Goal: Task Accomplishment & Management: Manage account settings

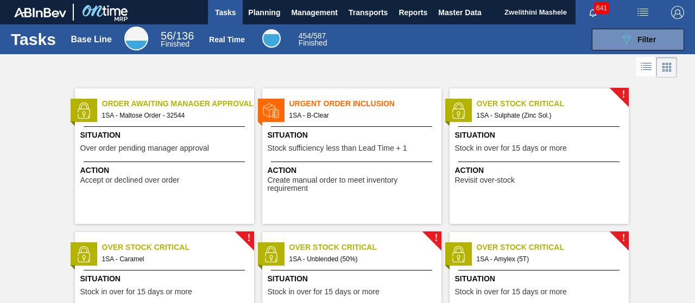
click at [158, 107] on span "Order Awaiting Manager Approval" at bounding box center [178, 103] width 152 height 11
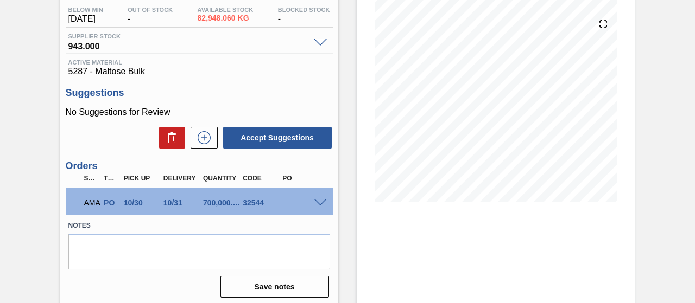
scroll to position [155, 0]
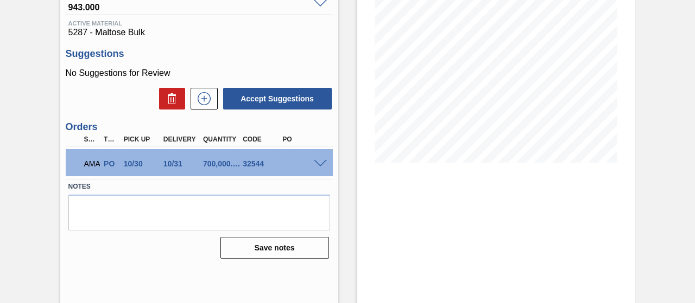
click at [317, 165] on span at bounding box center [320, 164] width 13 height 8
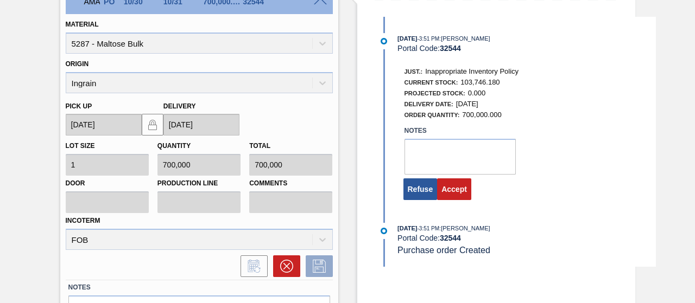
scroll to position [340, 0]
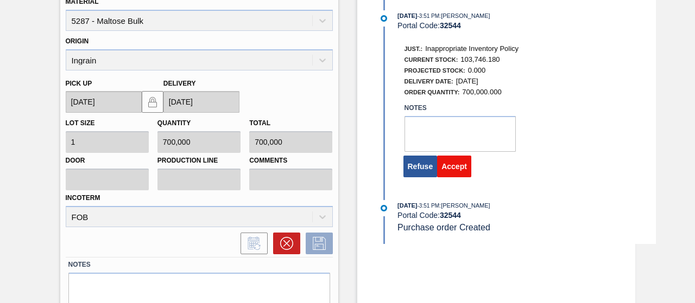
click at [450, 171] on button "Accept" at bounding box center [454, 167] width 34 height 22
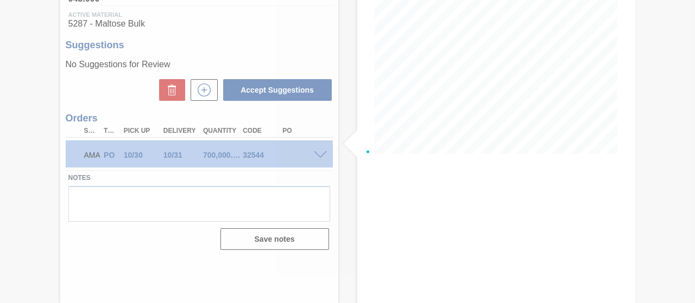
scroll to position [163, 0]
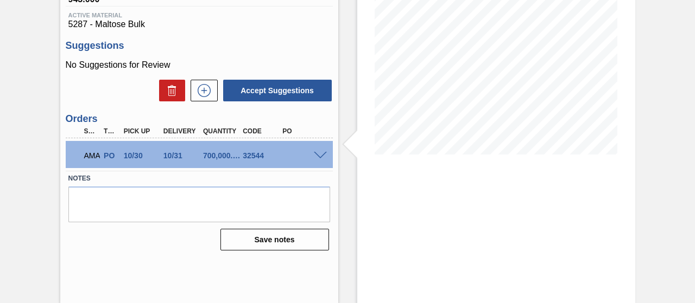
click at [318, 153] on span at bounding box center [320, 156] width 13 height 8
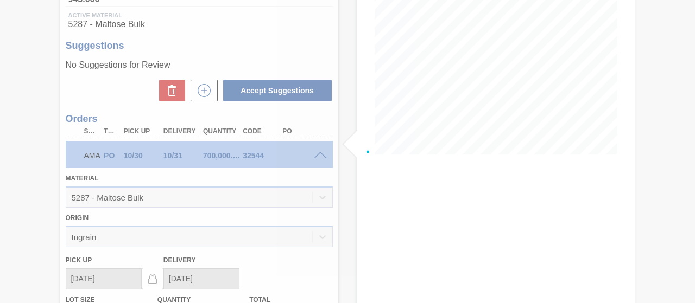
scroll to position [340, 0]
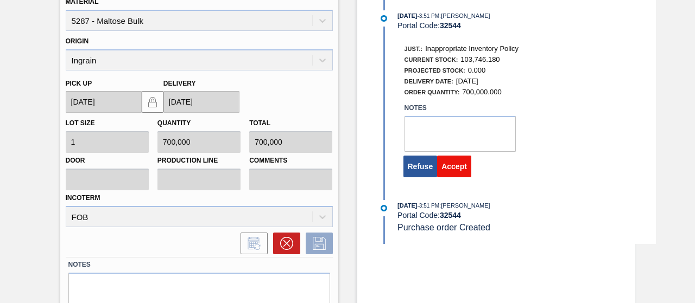
click at [450, 169] on button "Accept" at bounding box center [454, 167] width 34 height 22
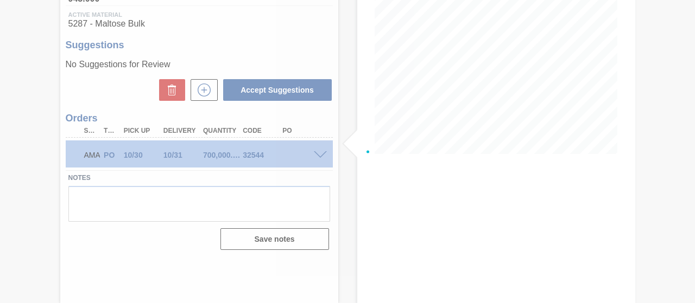
scroll to position [163, 0]
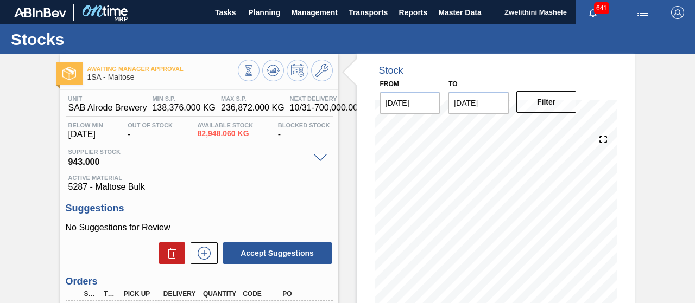
scroll to position [163, 0]
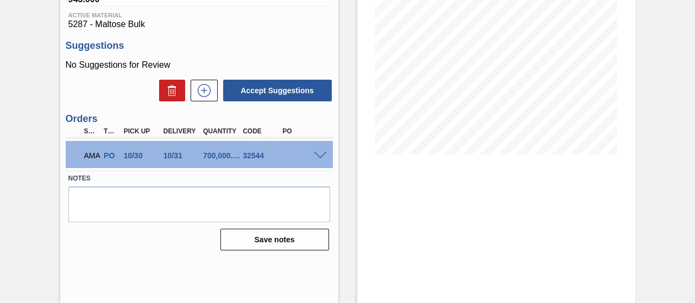
click at [315, 151] on div "AMA PO 10/30 10/31 700,000.000 32544" at bounding box center [199, 154] width 267 height 27
click at [319, 154] on span at bounding box center [320, 156] width 13 height 8
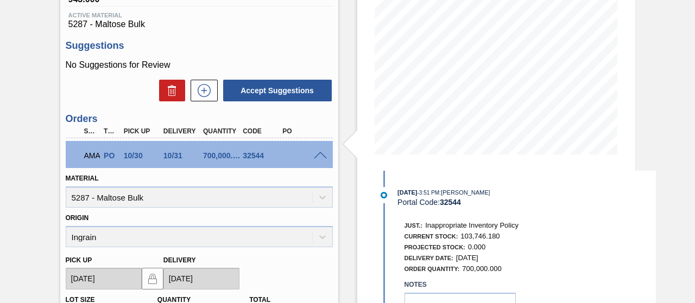
scroll to position [383, 0]
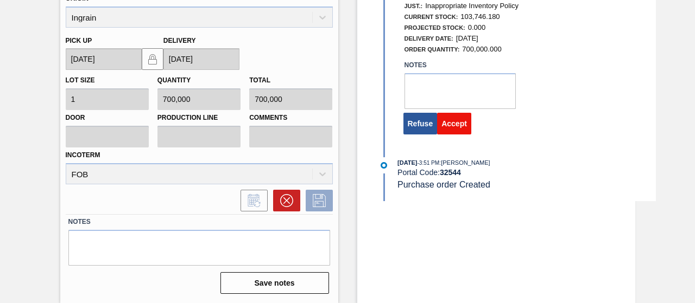
click at [454, 127] on button "Accept" at bounding box center [454, 124] width 34 height 22
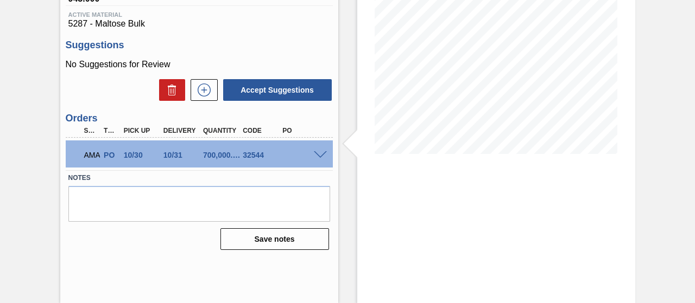
scroll to position [163, 0]
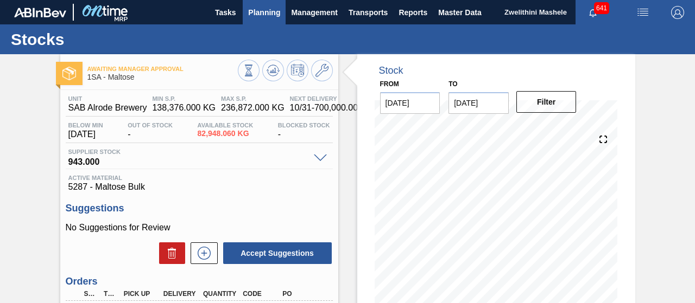
click at [259, 12] on span "Planning" at bounding box center [264, 12] width 32 height 13
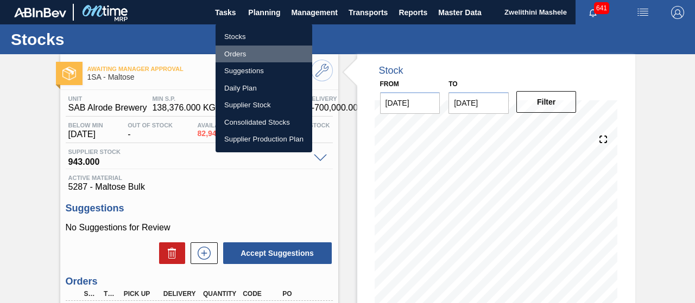
click at [241, 49] on li "Orders" at bounding box center [264, 54] width 97 height 17
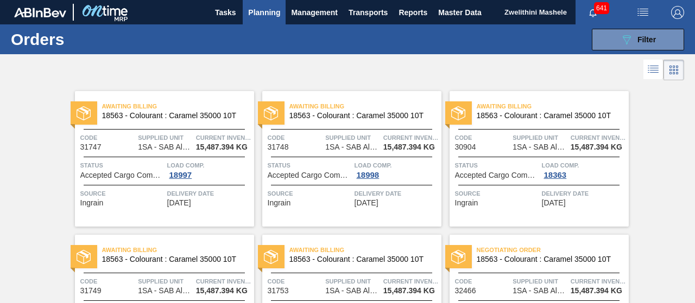
scroll to position [265, 0]
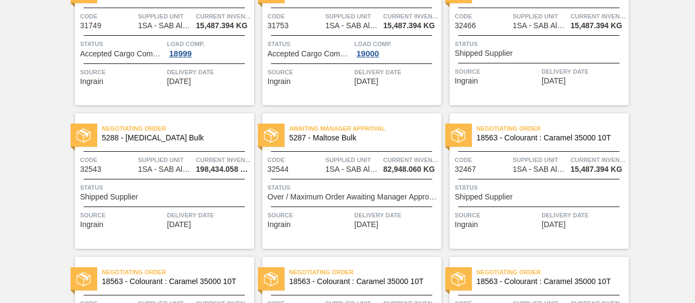
click at [383, 140] on span "5287 - Maltose Bulk" at bounding box center [360, 138] width 143 height 8
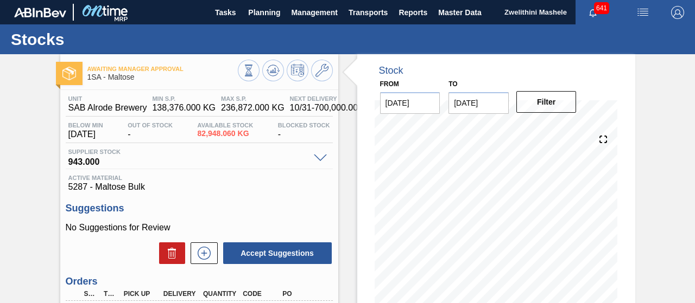
scroll to position [163, 0]
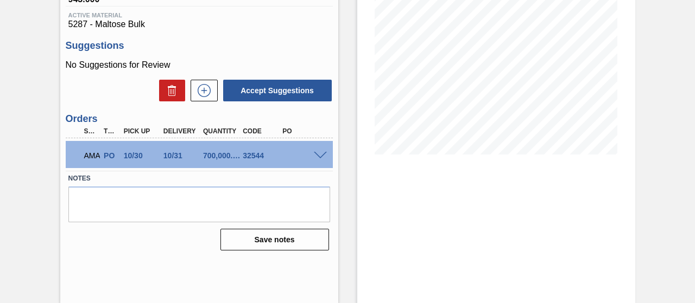
click at [312, 154] on div at bounding box center [322, 155] width 22 height 8
click at [316, 155] on span at bounding box center [320, 156] width 13 height 8
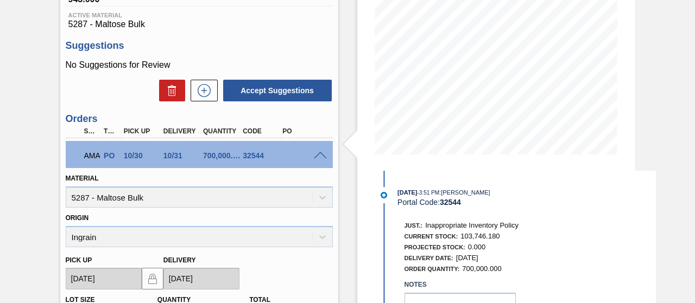
scroll to position [383, 0]
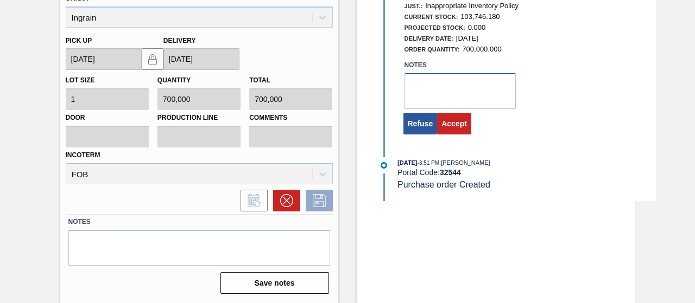
click at [456, 100] on textarea at bounding box center [459, 91] width 111 height 36
type textarea "PO's keep closing without being depleted"
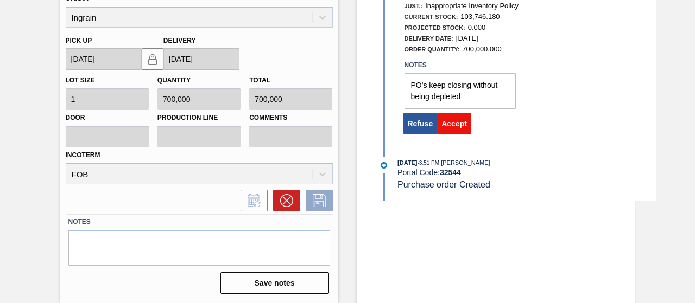
click at [458, 124] on button "Accept" at bounding box center [454, 124] width 34 height 22
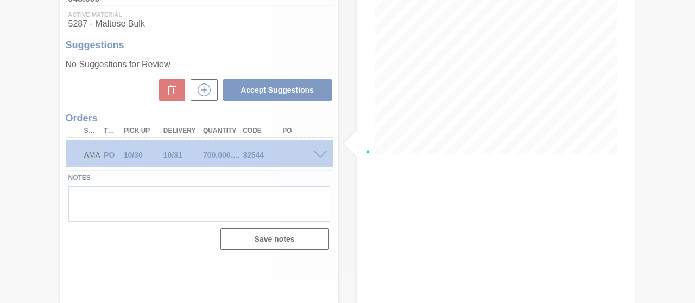
scroll to position [163, 0]
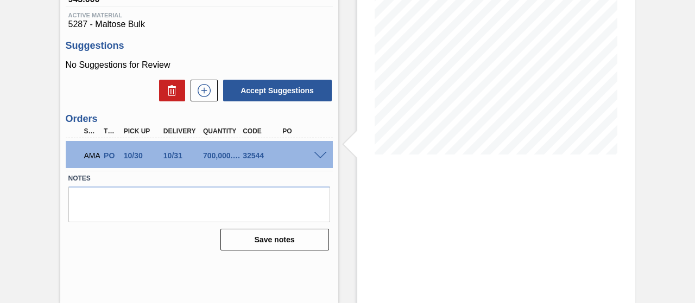
click at [323, 154] on span at bounding box center [320, 156] width 13 height 8
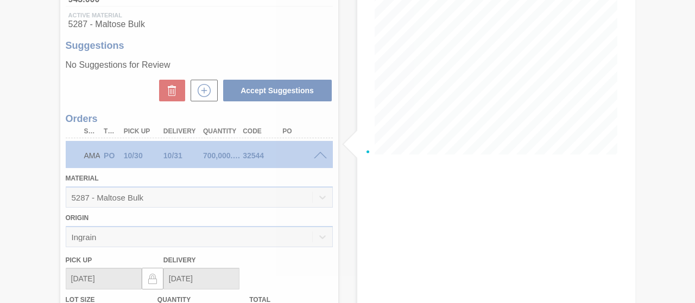
scroll to position [383, 0]
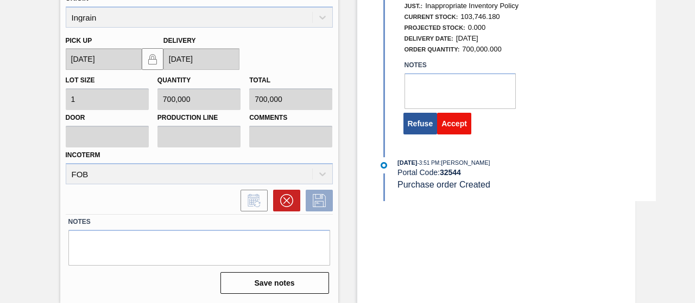
click at [454, 133] on button "Accept" at bounding box center [454, 124] width 34 height 22
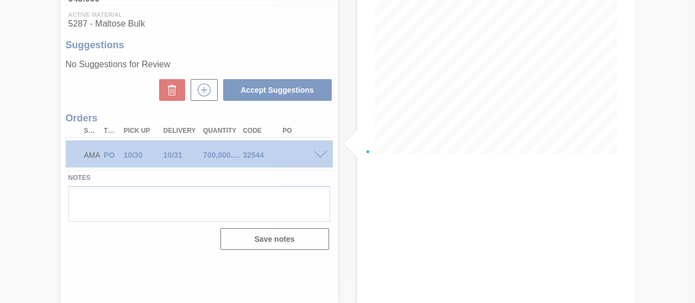
scroll to position [163, 0]
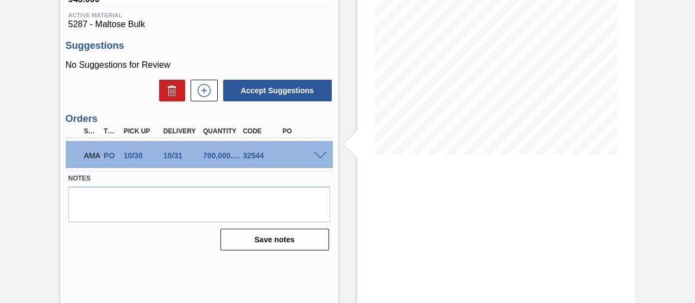
click at [319, 156] on span at bounding box center [320, 156] width 13 height 8
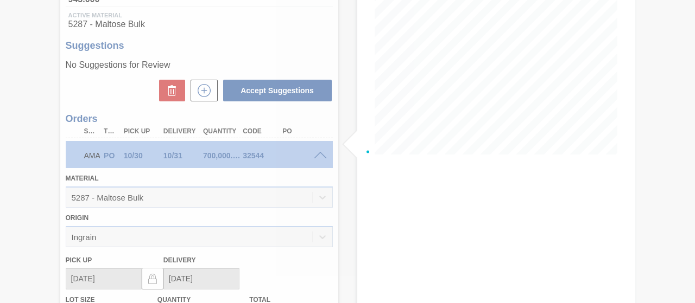
scroll to position [383, 0]
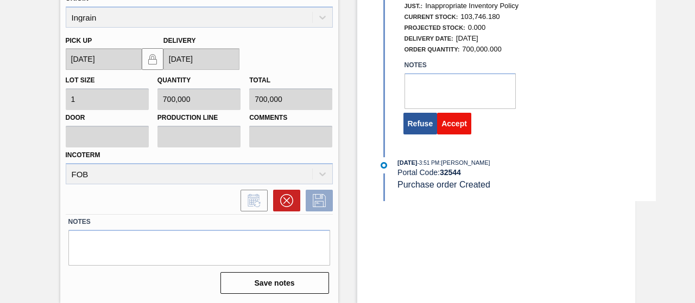
click at [448, 130] on button "Accept" at bounding box center [454, 124] width 34 height 22
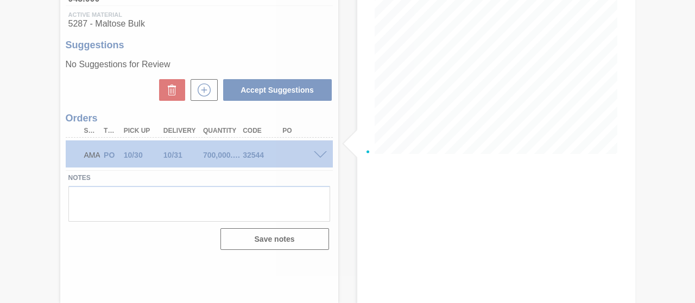
scroll to position [163, 0]
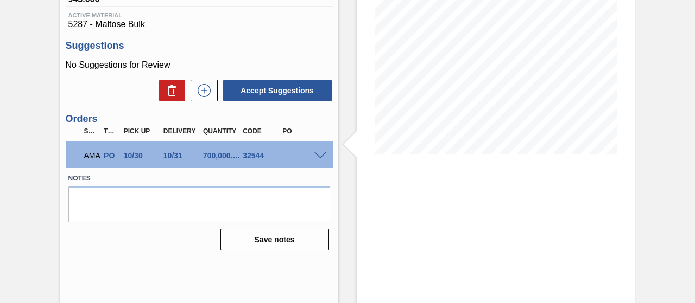
click at [307, 160] on div "AMA PO 10/30 10/31 700,000.000 32544" at bounding box center [196, 155] width 238 height 22
click at [314, 156] on span at bounding box center [320, 156] width 13 height 8
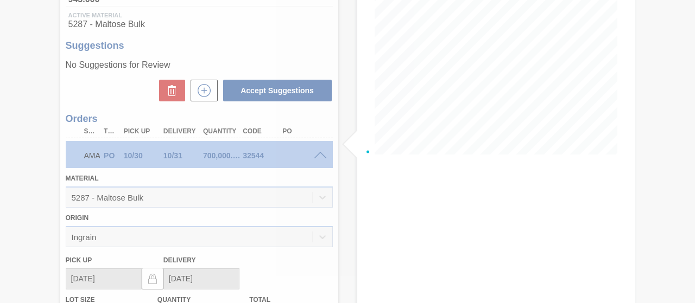
scroll to position [383, 0]
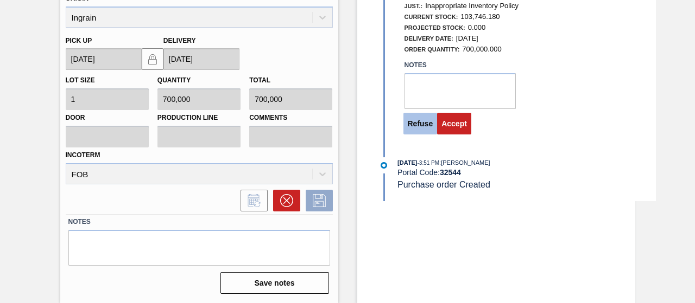
click at [414, 132] on button "Refuse" at bounding box center [420, 124] width 34 height 22
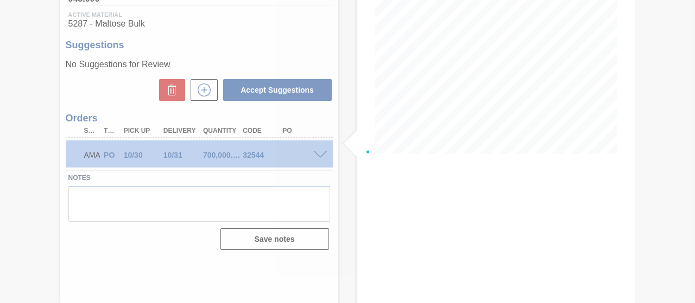
scroll to position [163, 0]
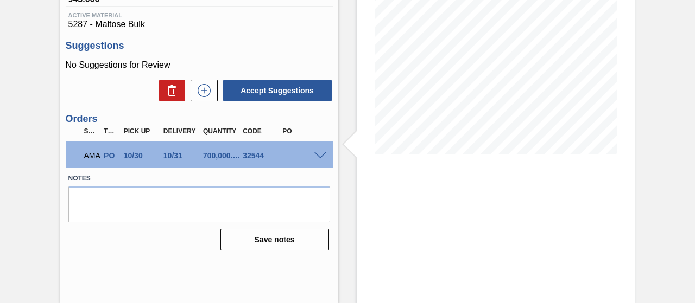
drag, startPoint x: 315, startPoint y: 162, endPoint x: 319, endPoint y: 156, distance: 7.5
click at [319, 156] on div "AMA PO 10/30 10/31 700,000.000 32544" at bounding box center [199, 154] width 267 height 27
click at [319, 156] on span at bounding box center [320, 156] width 13 height 8
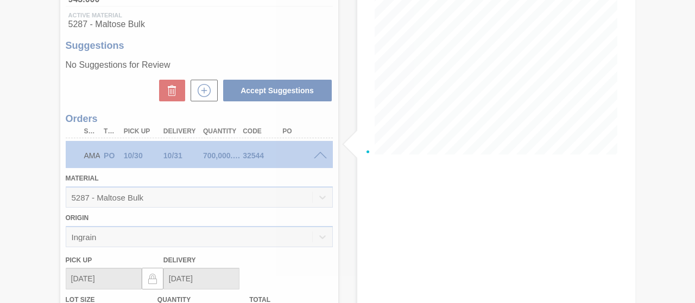
scroll to position [383, 0]
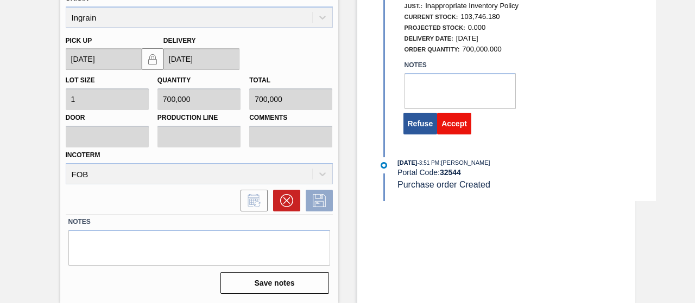
click at [464, 121] on button "Accept" at bounding box center [454, 124] width 34 height 22
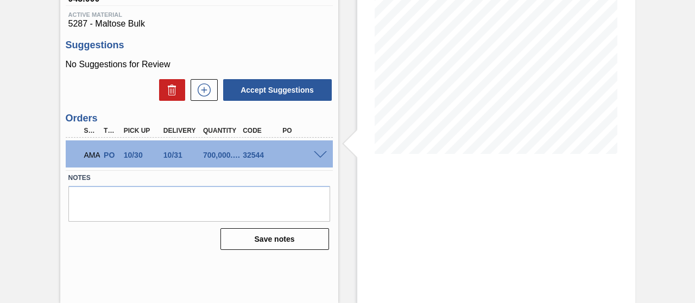
scroll to position [163, 0]
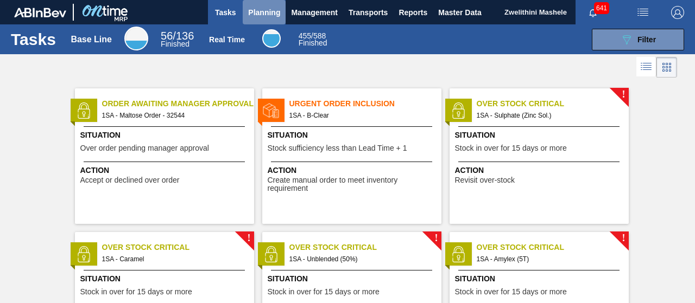
click at [270, 8] on span "Planning" at bounding box center [264, 12] width 32 height 13
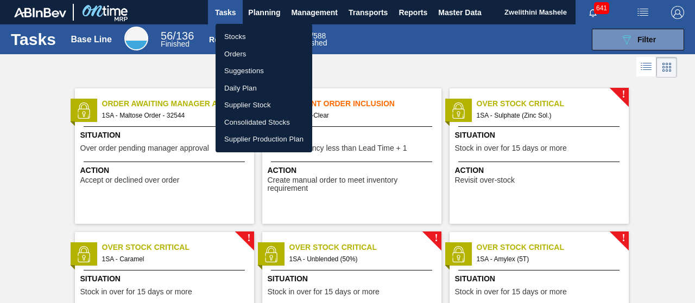
click at [244, 55] on li "Orders" at bounding box center [264, 54] width 97 height 17
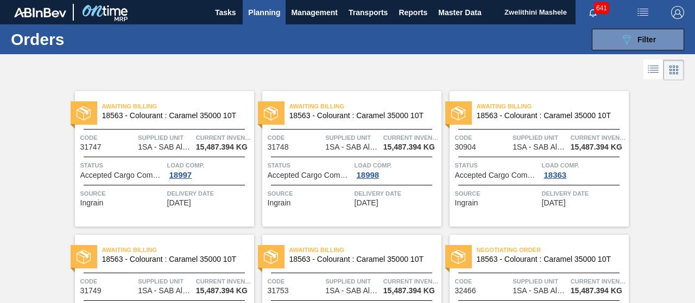
scroll to position [265, 0]
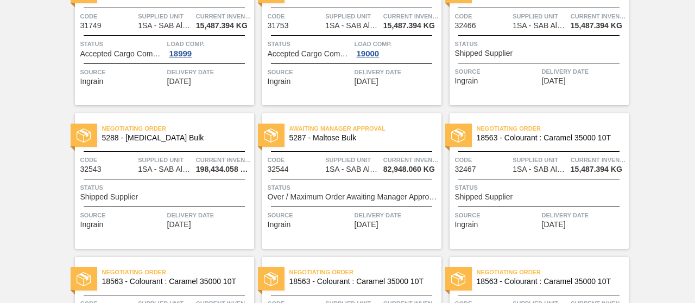
click at [396, 205] on div "Awaiting Manager Approval 5287 - Maltose Bulk Code 32544 Supplied Unit 1SA - SA…" at bounding box center [351, 181] width 179 height 136
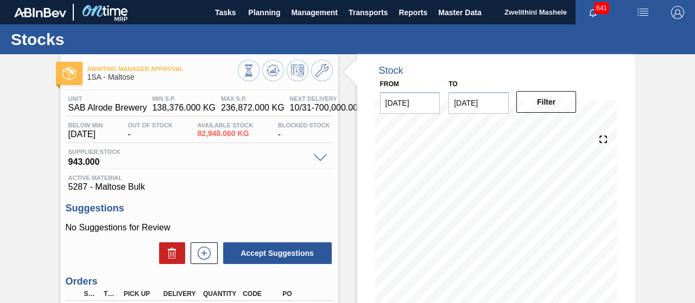
scroll to position [163, 0]
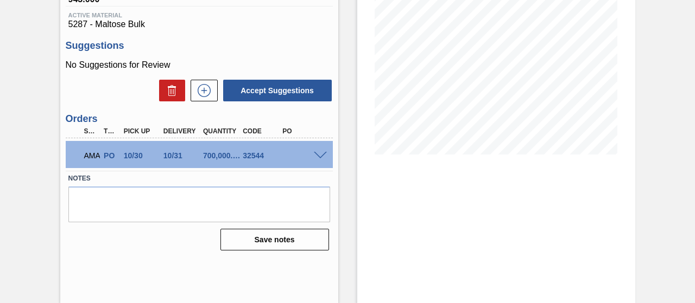
click at [320, 163] on div "AMA PO 10/30 10/31 700,000.000 32544" at bounding box center [199, 154] width 267 height 27
click at [314, 159] on span at bounding box center [320, 156] width 13 height 8
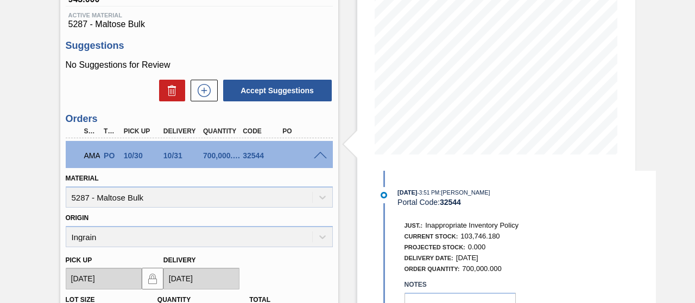
scroll to position [383, 0]
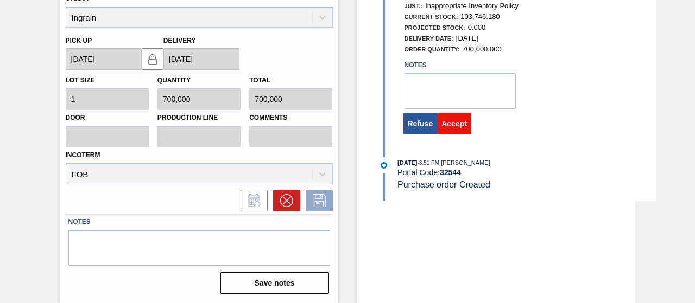
click at [459, 123] on button "Accept" at bounding box center [454, 124] width 34 height 22
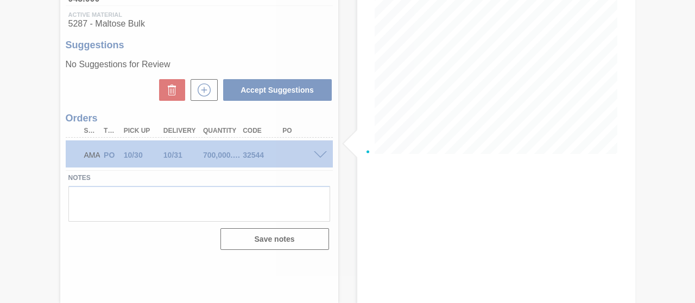
scroll to position [163, 0]
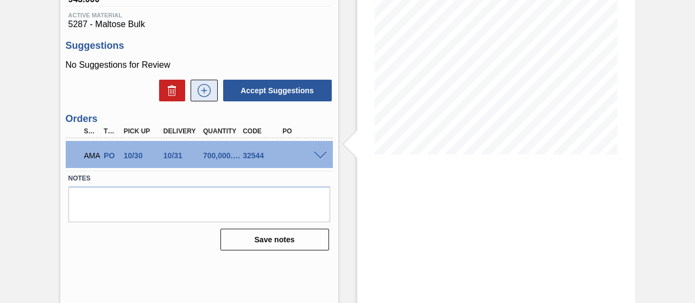
click at [204, 91] on icon at bounding box center [204, 90] width 6 height 1
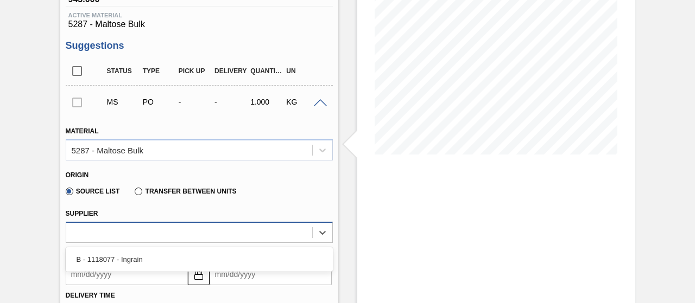
click at [172, 233] on div at bounding box center [189, 233] width 246 height 16
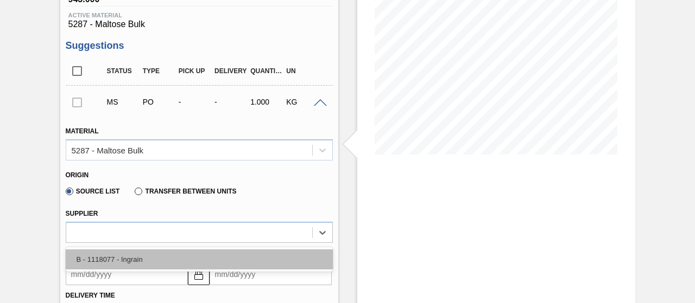
click at [150, 259] on div "B - 1118077 - Ingrain" at bounding box center [199, 260] width 267 height 20
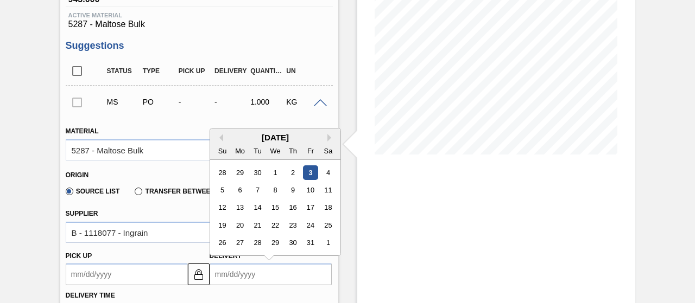
click at [229, 276] on input "Delivery" at bounding box center [271, 275] width 122 height 22
click at [314, 248] on div "31" at bounding box center [310, 243] width 15 height 15
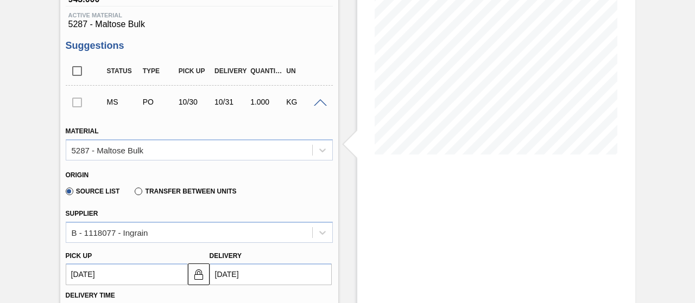
type up3257299337 "[DATE]"
type input "[DATE]"
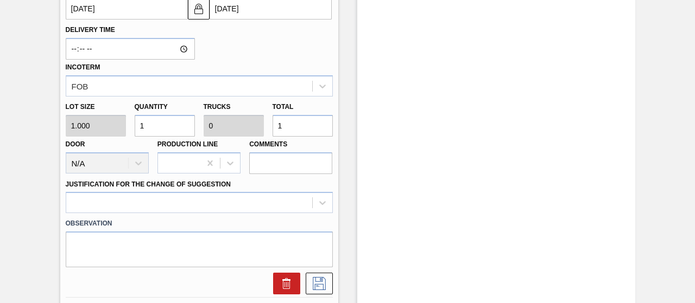
click at [147, 130] on input "1" at bounding box center [165, 126] width 60 height 22
type input "0"
type input "3"
type input "35"
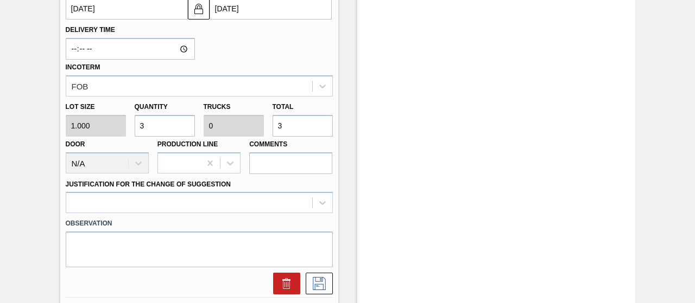
type input "0.001"
type input "35"
type input "350"
type input "0.011"
type input "350"
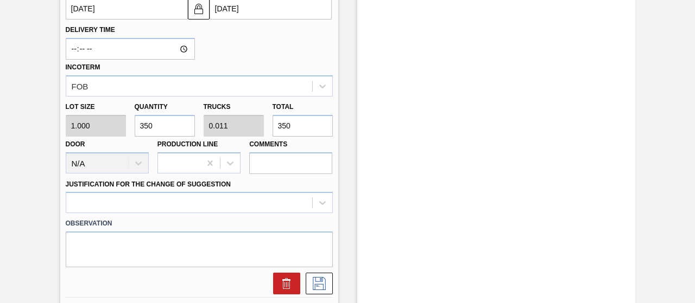
type input "3,500"
type input "0.109"
type input "3,500"
type input "35,000"
type input "1.094"
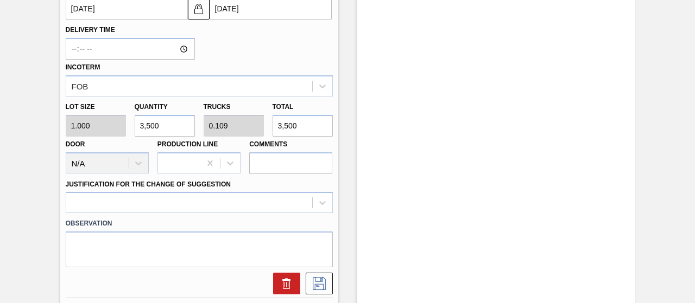
type input "35,000"
type input "350,000"
type input "10.938"
type input "350,000"
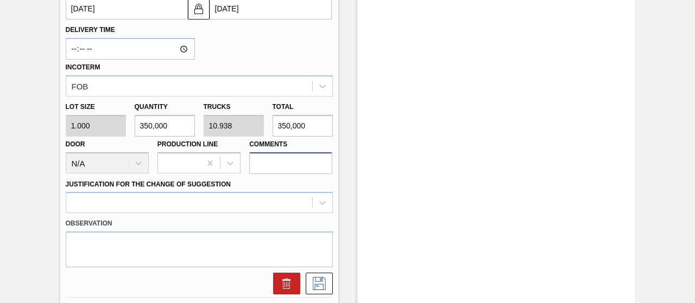
click at [267, 169] on input "Comments" at bounding box center [290, 164] width 83 height 22
click at [187, 160] on div at bounding box center [179, 163] width 42 height 16
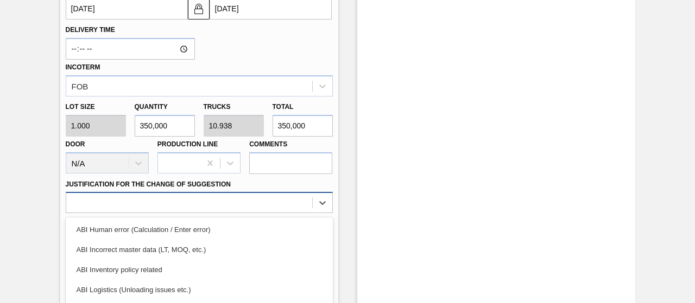
scroll to position [511, 0]
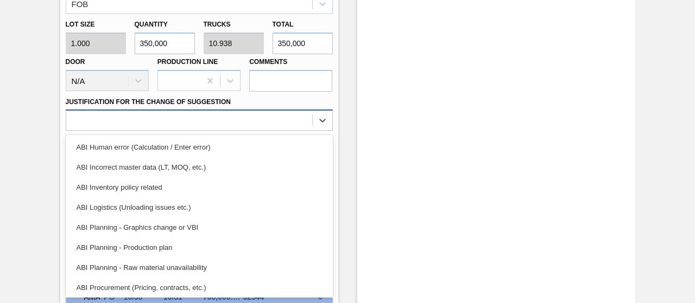
click at [131, 131] on div "option ABI Logistics (Unloading issues etc.) focused, 4 of 18. 18 results avail…" at bounding box center [199, 120] width 267 height 21
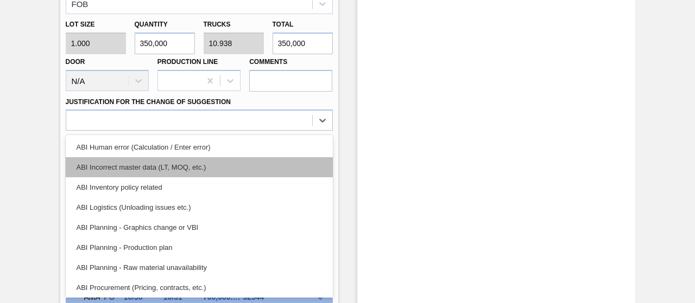
click at [127, 172] on div "ABI Incorrect master data (LT, MOQ, etc.)" at bounding box center [199, 167] width 267 height 20
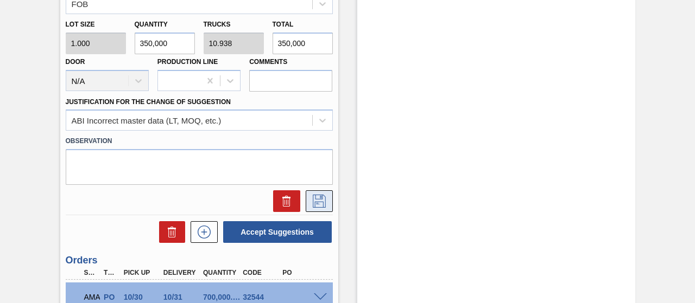
click at [318, 206] on icon at bounding box center [319, 201] width 17 height 13
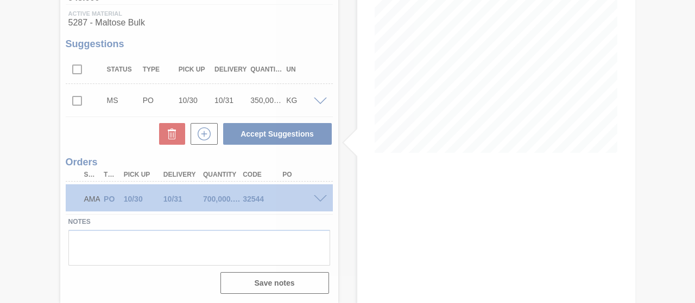
scroll to position [165, 0]
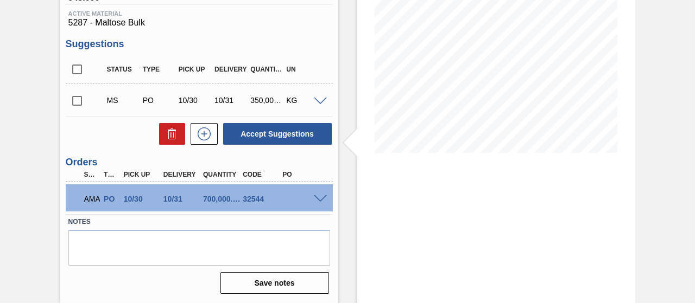
click at [315, 98] on span at bounding box center [320, 102] width 13 height 8
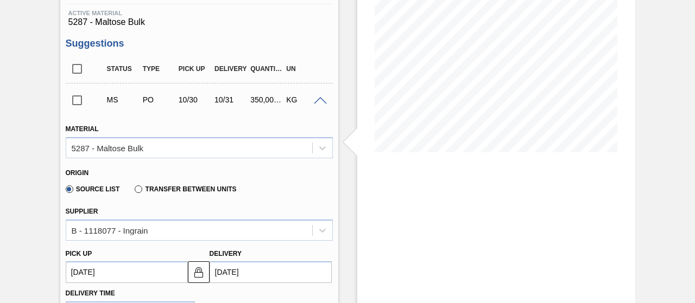
click at [315, 98] on span at bounding box center [320, 101] width 13 height 8
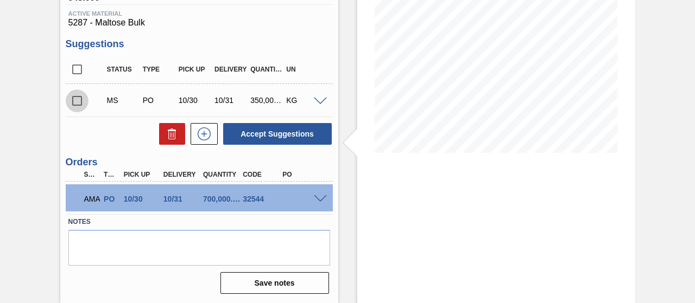
click at [74, 103] on input "checkbox" at bounding box center [77, 101] width 23 height 23
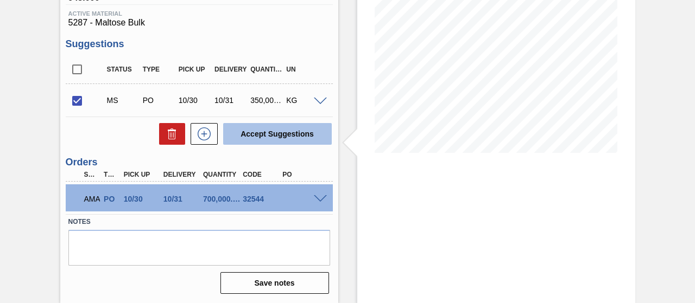
click at [260, 132] on button "Accept Suggestions" at bounding box center [277, 134] width 109 height 22
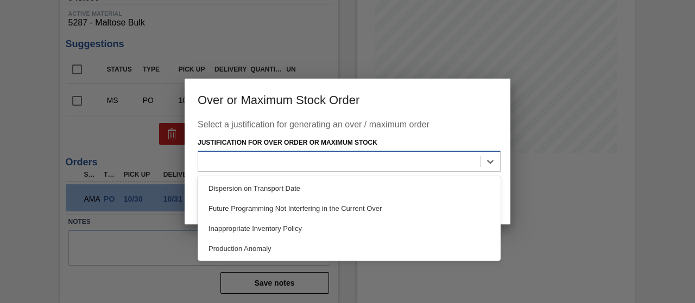
click at [252, 159] on div at bounding box center [339, 162] width 282 height 16
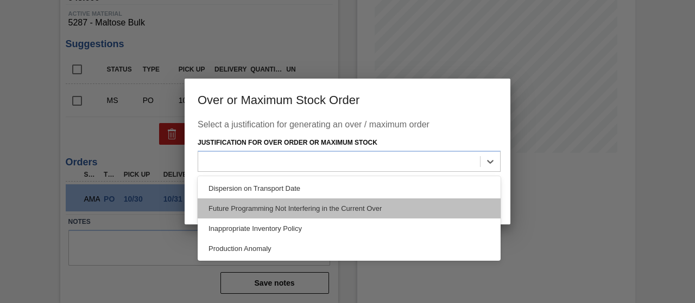
click at [257, 203] on div "Future Programming Not Interfering in the Current Over" at bounding box center [349, 209] width 303 height 20
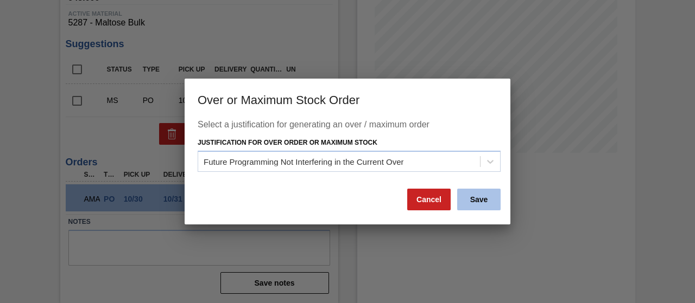
click at [478, 199] on button "Save" at bounding box center [478, 200] width 43 height 22
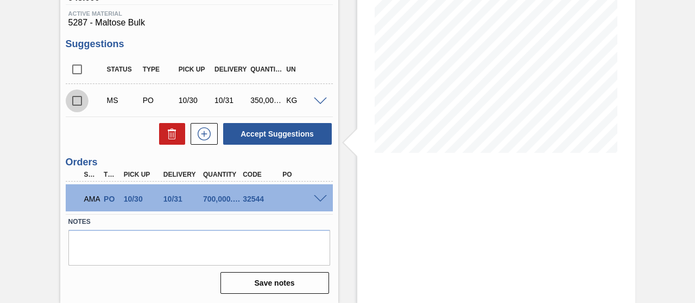
click at [75, 99] on input "checkbox" at bounding box center [77, 101] width 23 height 23
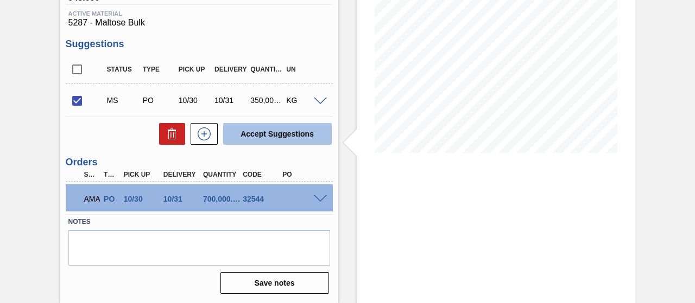
click at [260, 137] on button "Accept Suggestions" at bounding box center [277, 134] width 109 height 22
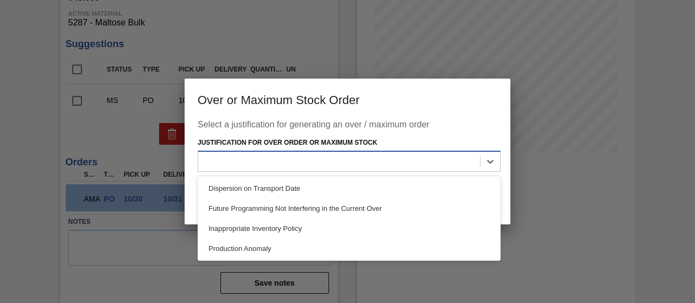
click at [243, 161] on div at bounding box center [339, 162] width 282 height 16
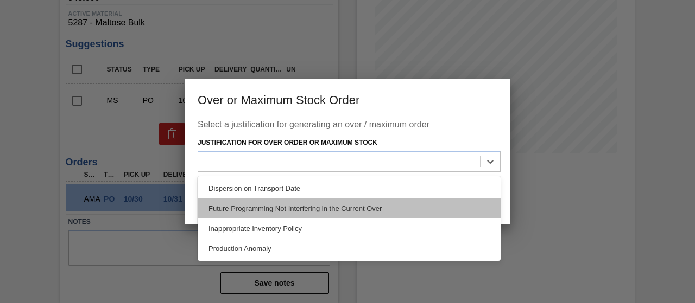
click at [252, 201] on div "Future Programming Not Interfering in the Current Over" at bounding box center [349, 209] width 303 height 20
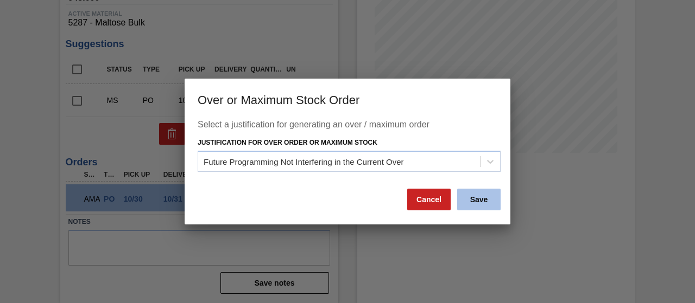
click at [481, 199] on button "Save" at bounding box center [478, 200] width 43 height 22
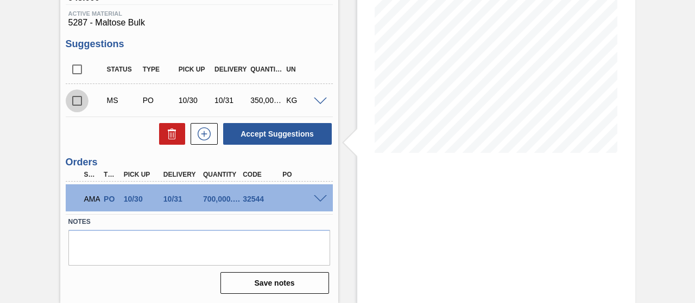
click at [84, 103] on input "checkbox" at bounding box center [77, 101] width 23 height 23
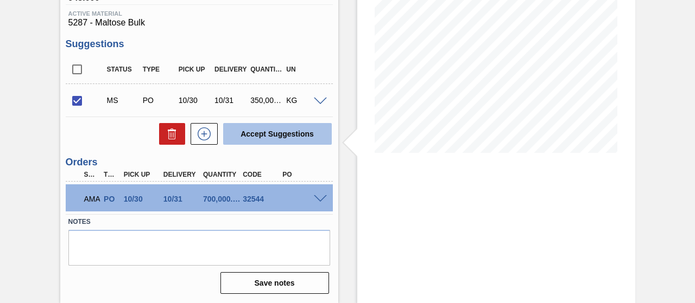
click at [252, 141] on button "Accept Suggestions" at bounding box center [277, 134] width 109 height 22
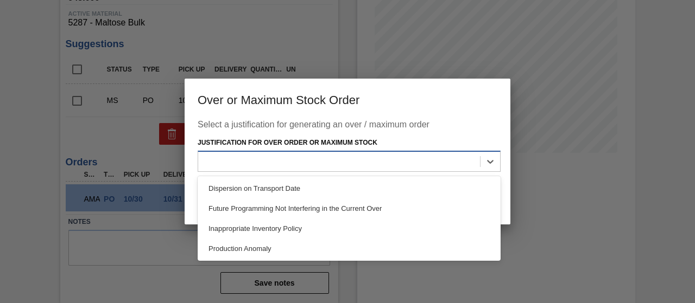
click at [237, 169] on div at bounding box center [339, 162] width 282 height 16
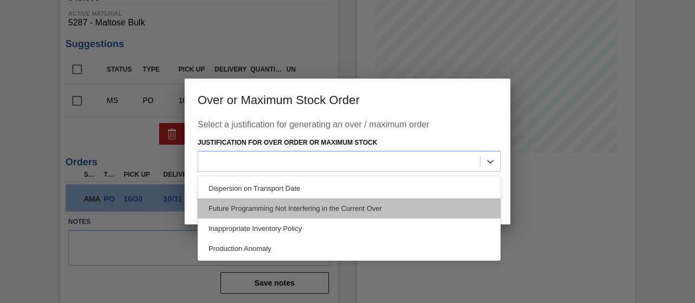
click at [243, 207] on div "Future Programming Not Interfering in the Current Over" at bounding box center [349, 209] width 303 height 20
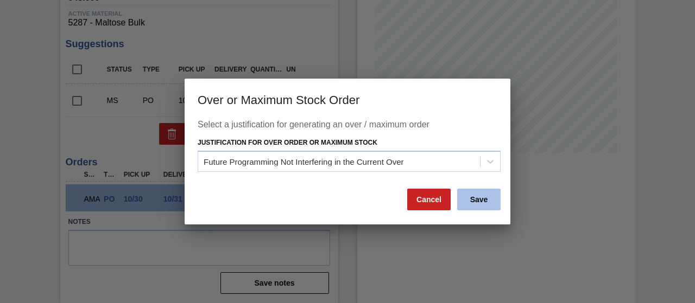
click at [485, 207] on button "Save" at bounding box center [478, 200] width 43 height 22
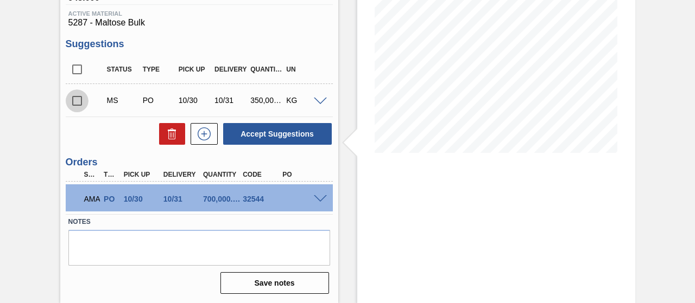
click at [80, 103] on input "checkbox" at bounding box center [77, 101] width 23 height 23
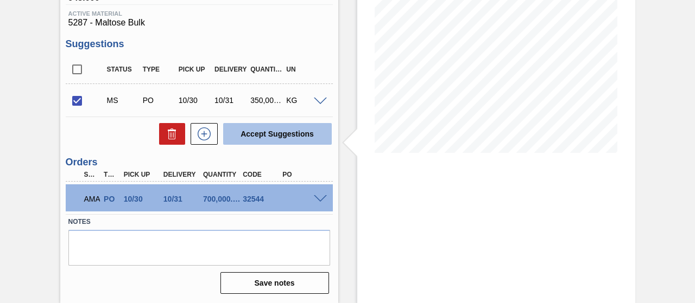
click at [292, 137] on button "Accept Suggestions" at bounding box center [277, 134] width 109 height 22
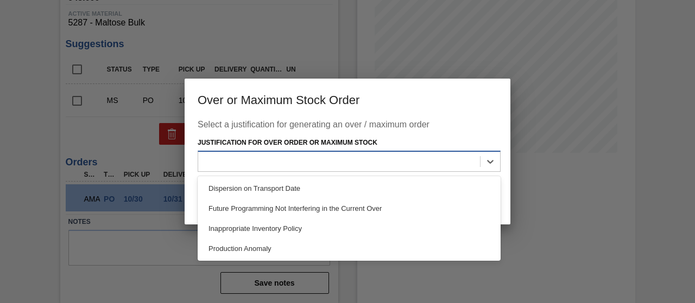
click at [291, 167] on div at bounding box center [339, 162] width 282 height 16
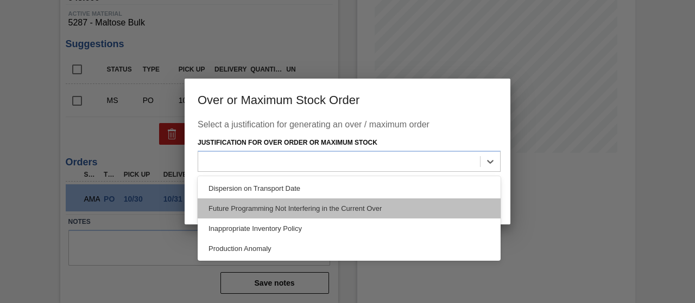
click at [294, 204] on div "Future Programming Not Interfering in the Current Over" at bounding box center [349, 209] width 303 height 20
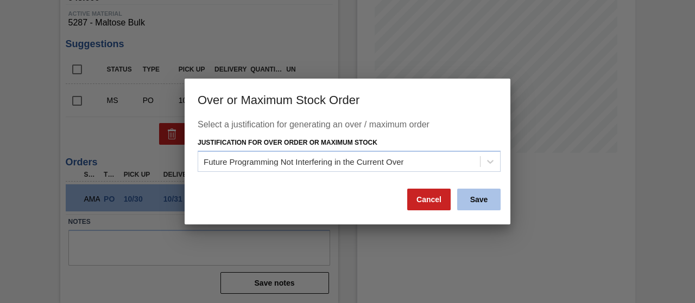
click at [478, 200] on button "Save" at bounding box center [478, 200] width 43 height 22
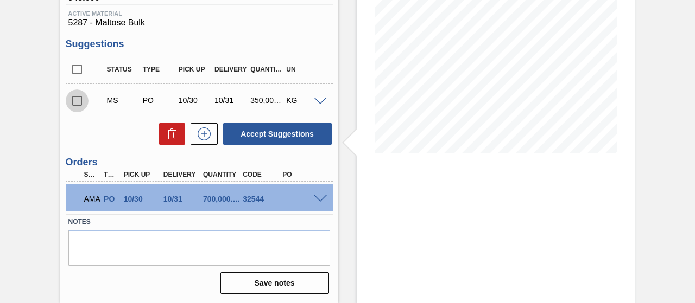
click at [73, 99] on input "checkbox" at bounding box center [77, 101] width 23 height 23
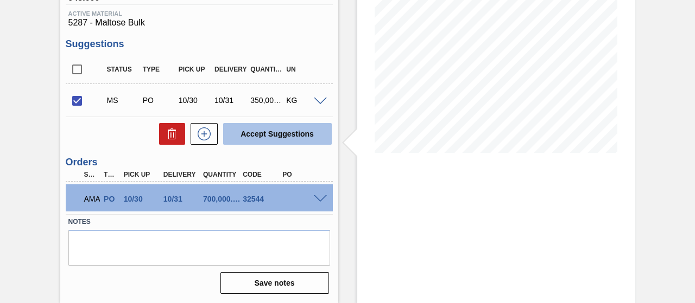
click at [242, 134] on button "Accept Suggestions" at bounding box center [277, 134] width 109 height 22
checkbox input "false"
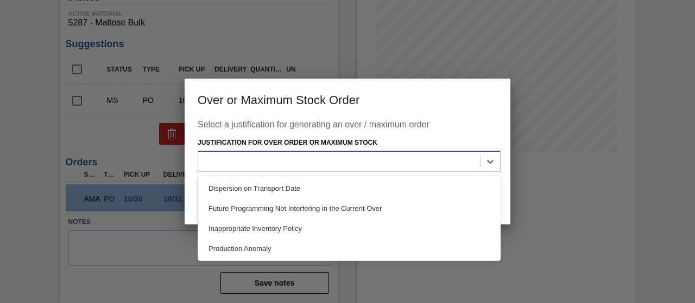
click at [456, 167] on div at bounding box center [339, 162] width 282 height 16
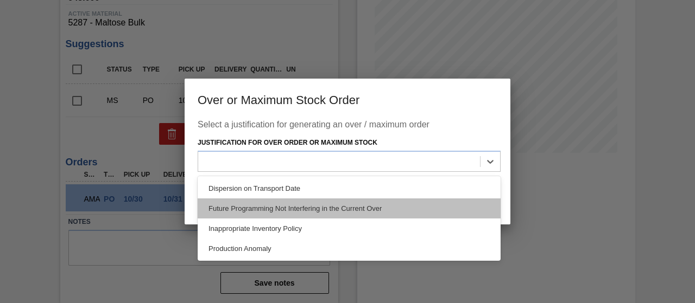
click at [317, 210] on div "Future Programming Not Interfering in the Current Over" at bounding box center [349, 209] width 303 height 20
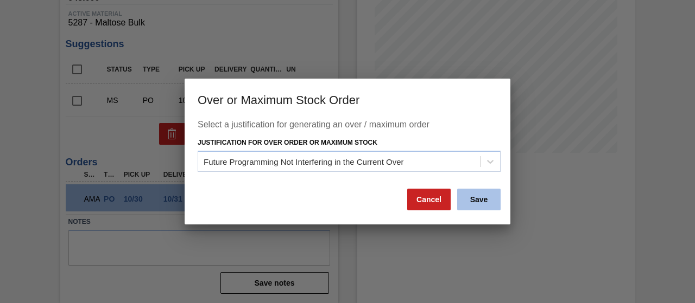
click at [471, 197] on button "Save" at bounding box center [478, 200] width 43 height 22
